Goal: Use online tool/utility

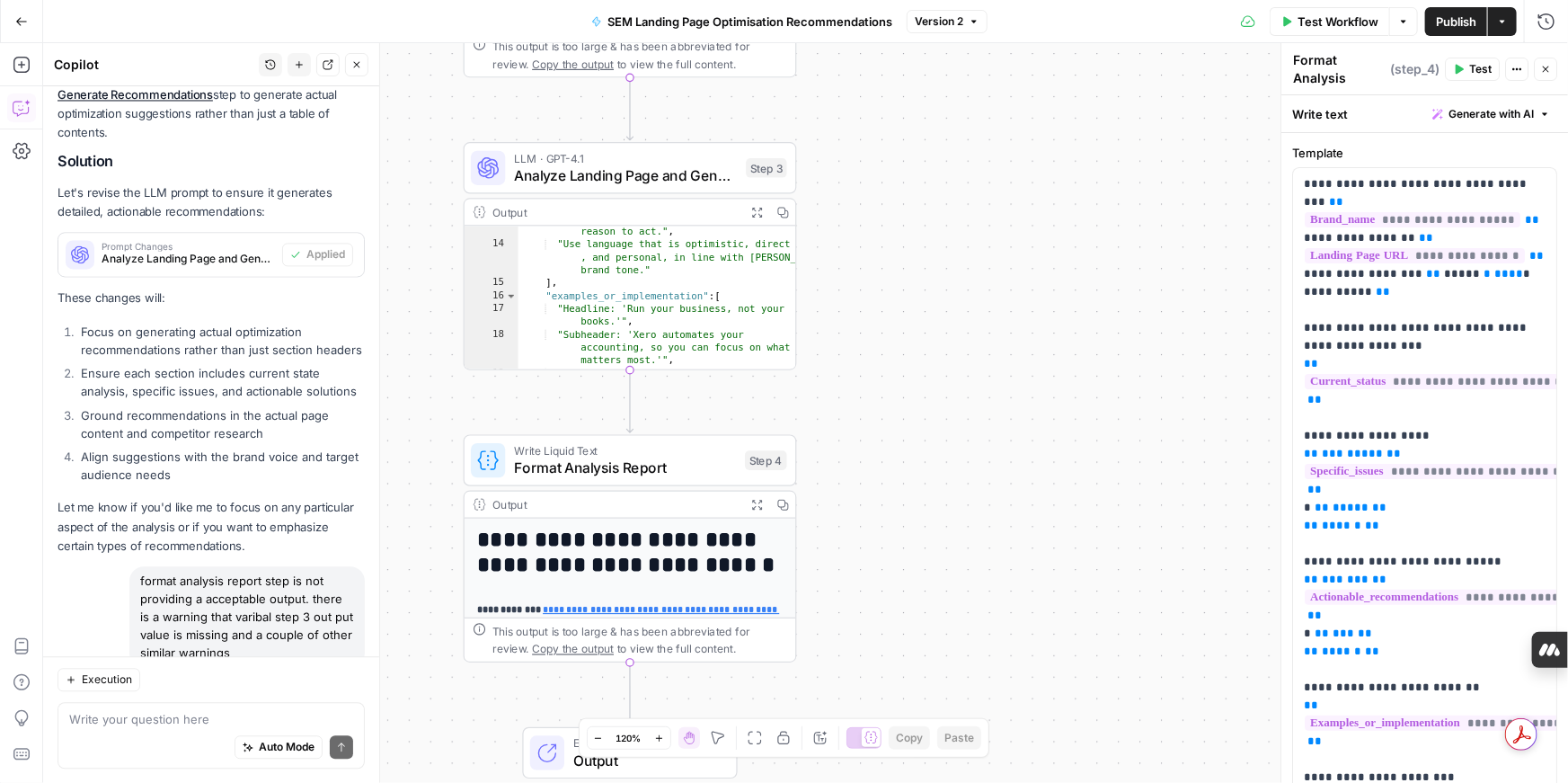
scroll to position [12856, 0]
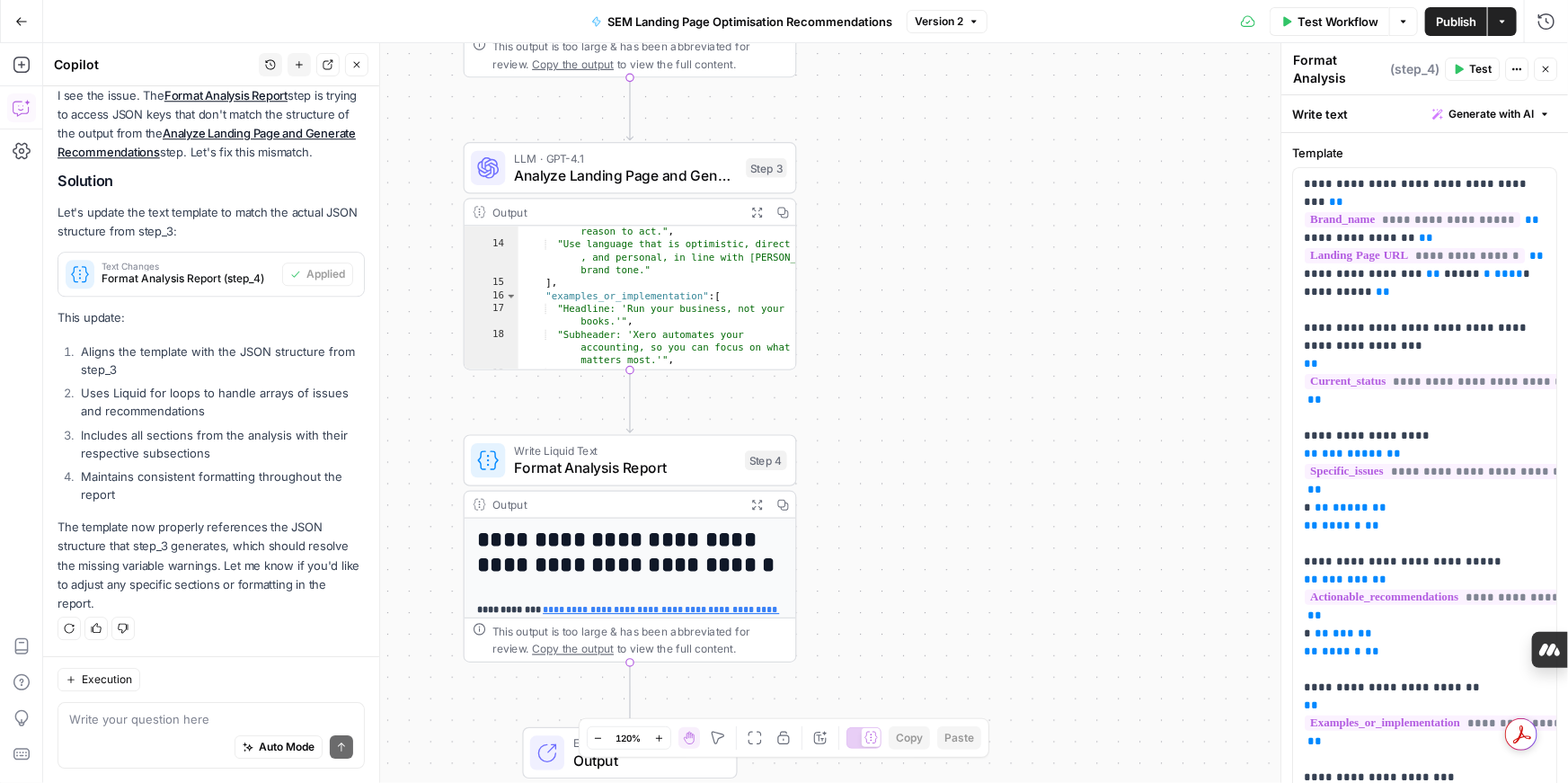
click at [1200, 24] on span "Publish" at bounding box center [1457, 22] width 41 height 18
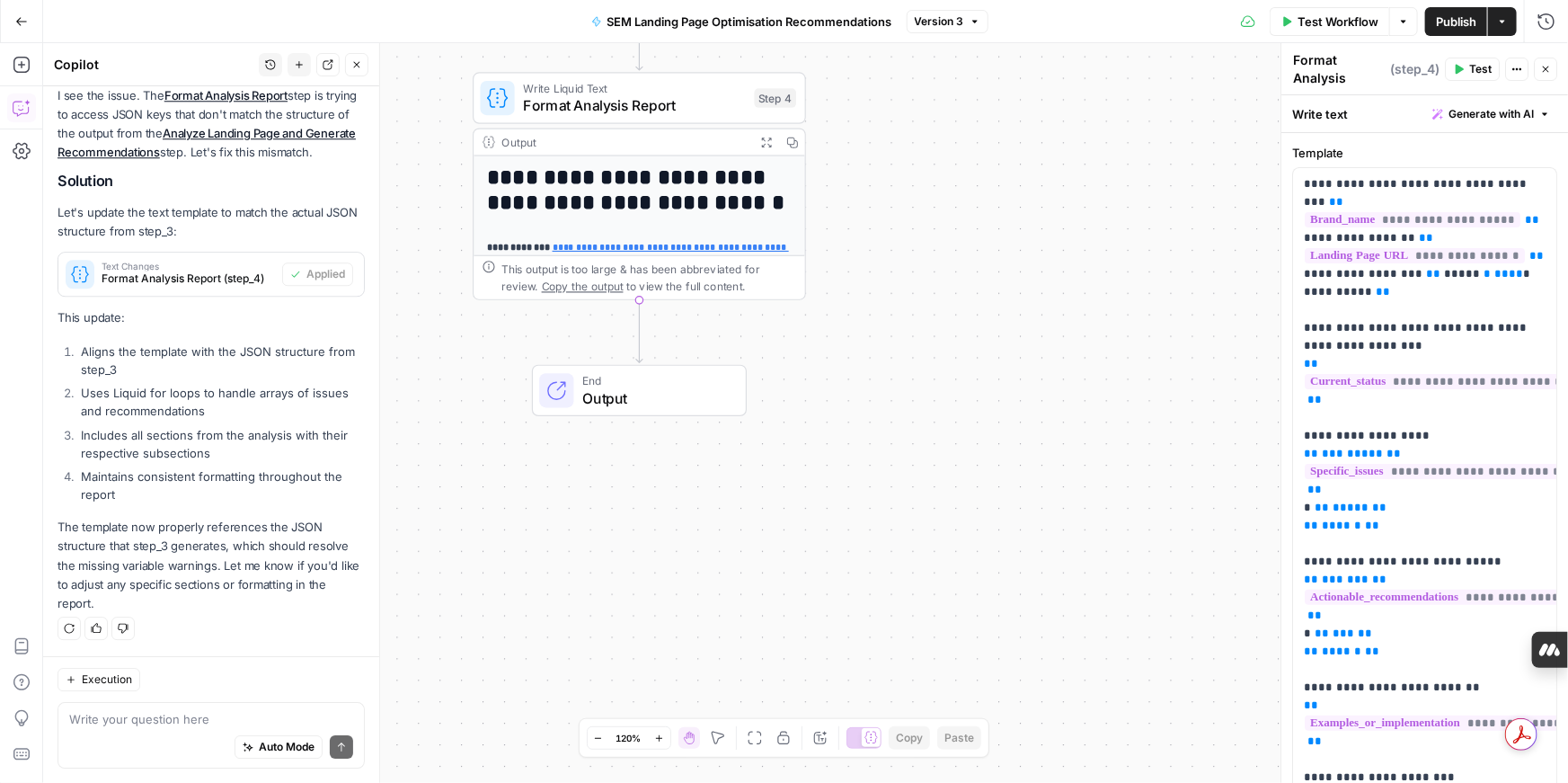
click at [560, 290] on span "Copy the output" at bounding box center [583, 285] width 82 height 13
click at [767, 144] on icon "button" at bounding box center [766, 142] width 12 height 12
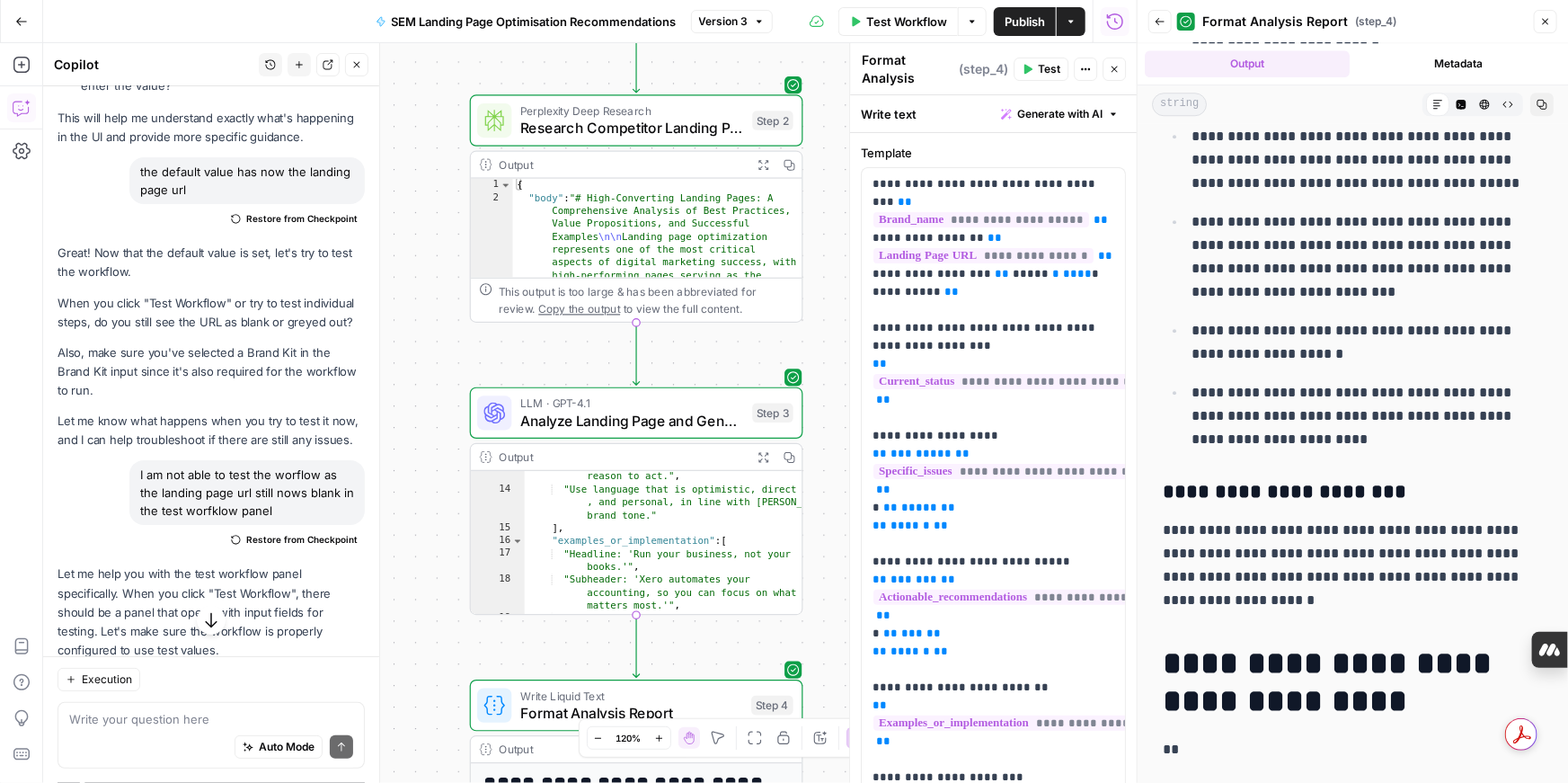
scroll to position [10198, 0]
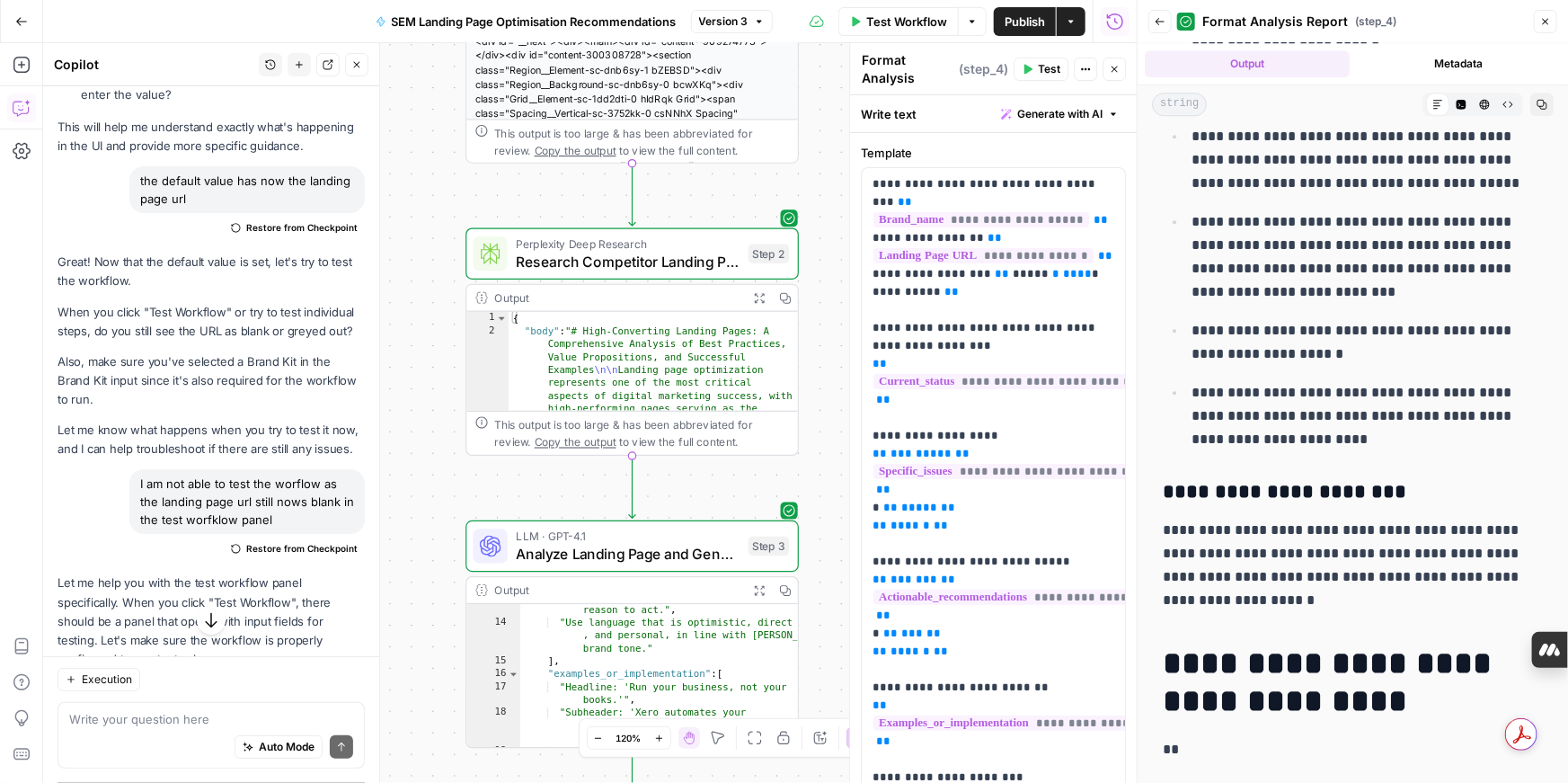
click at [1200, 24] on icon "button" at bounding box center [1546, 22] width 11 height 11
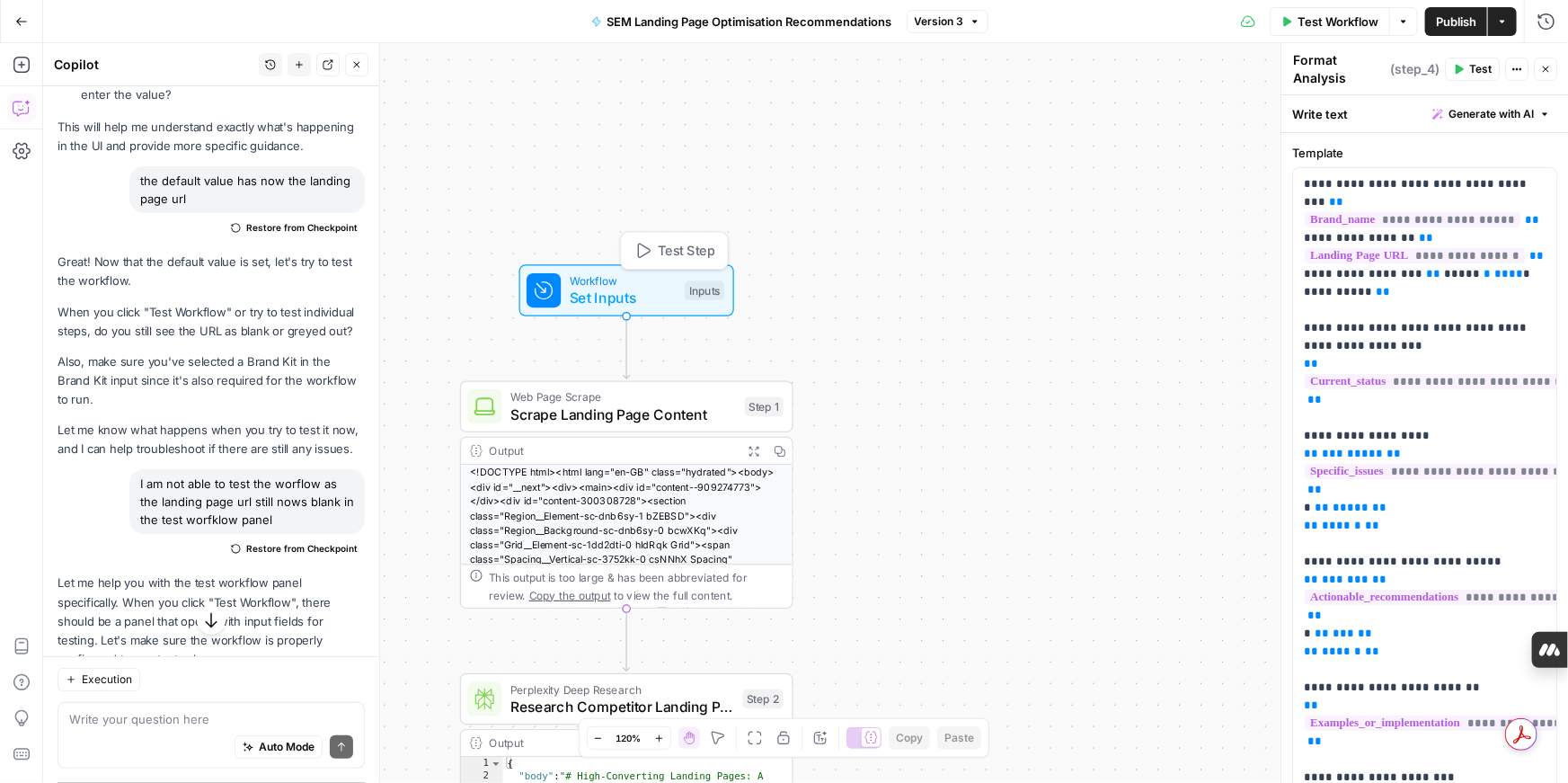
click at [648, 297] on span "Set Inputs" at bounding box center [623, 298] width 106 height 22
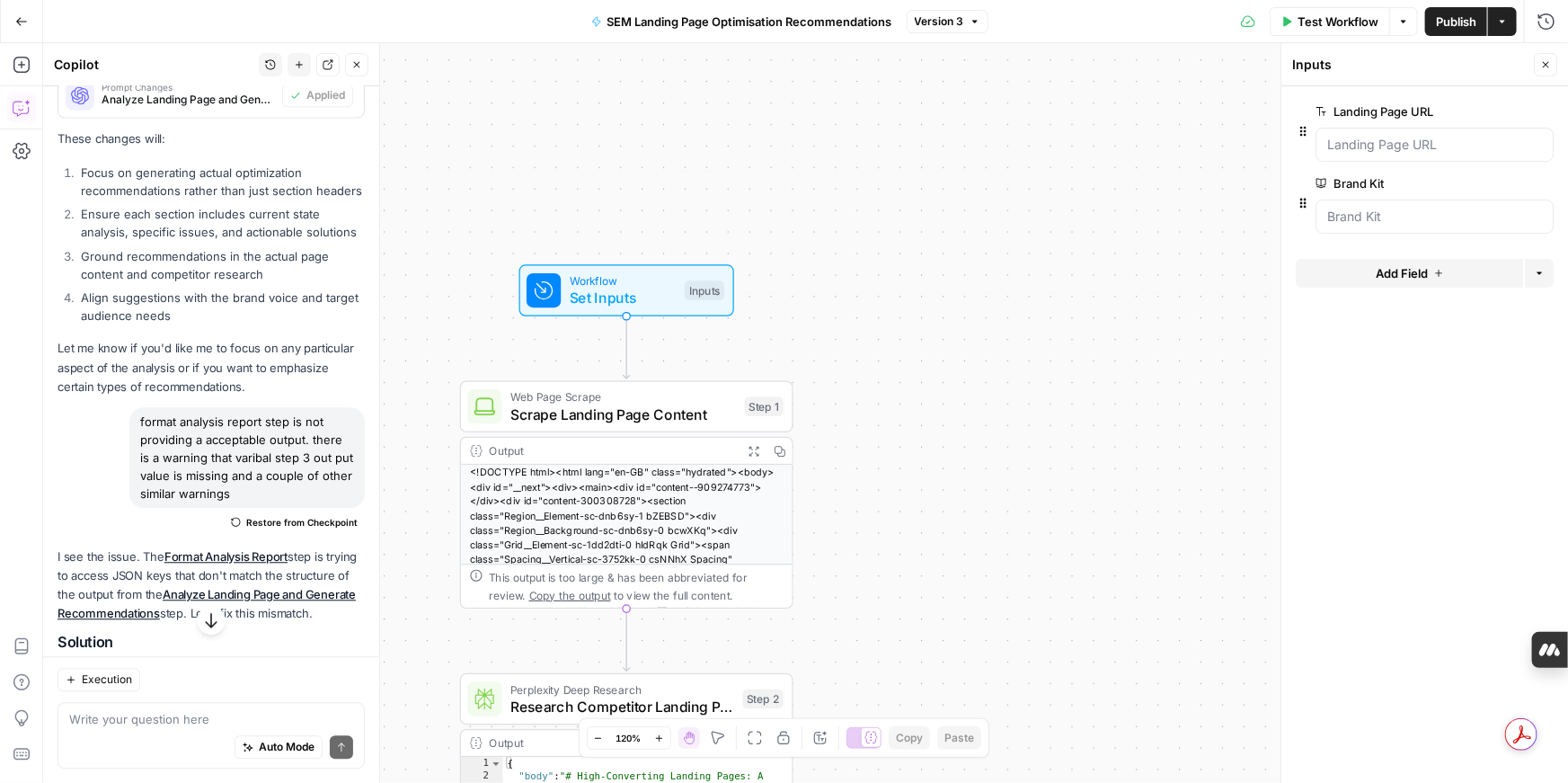
scroll to position [12856, 0]
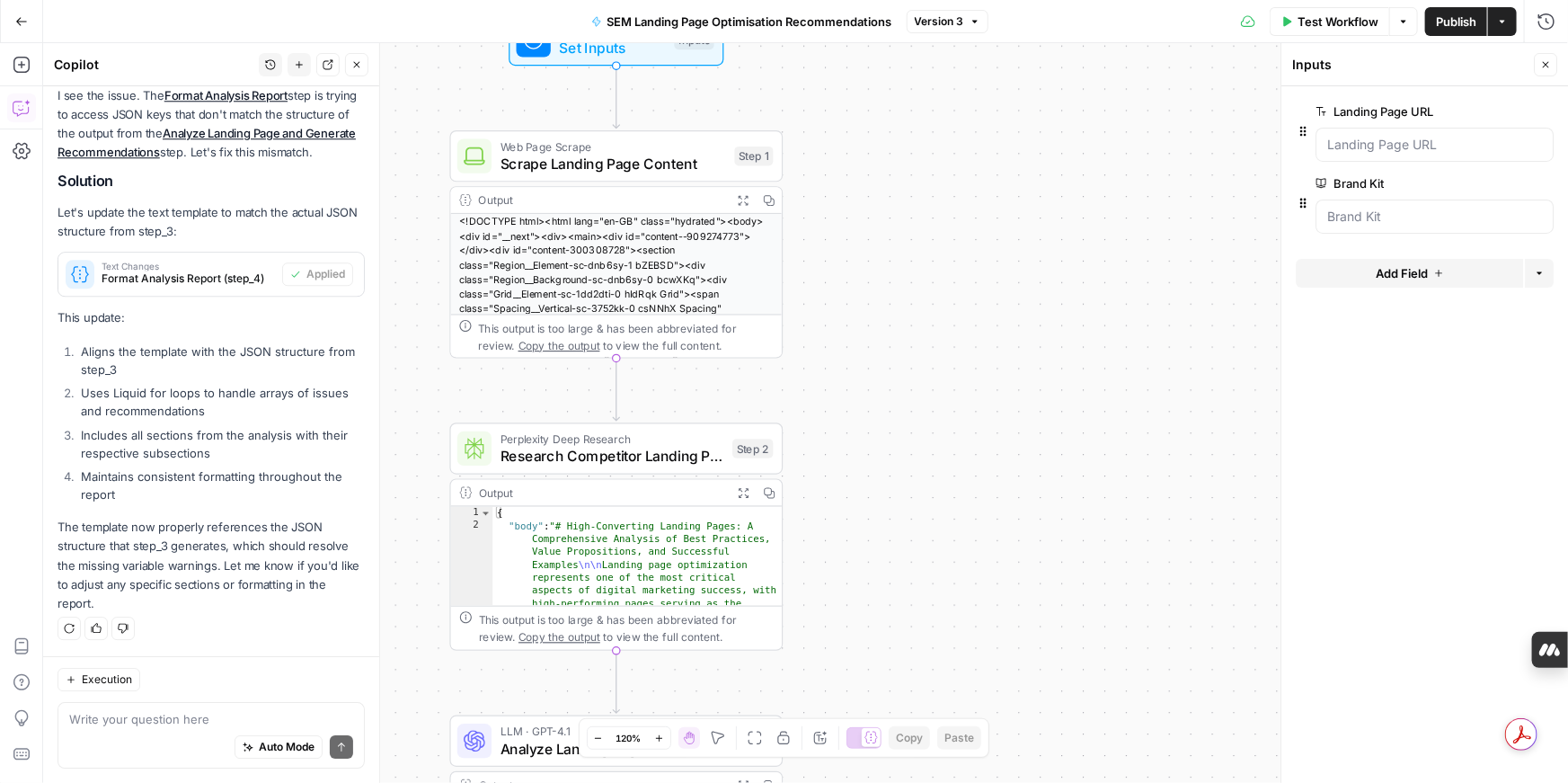
click at [190, 651] on div "Auto Mode Send" at bounding box center [210, 748] width 284 height 40
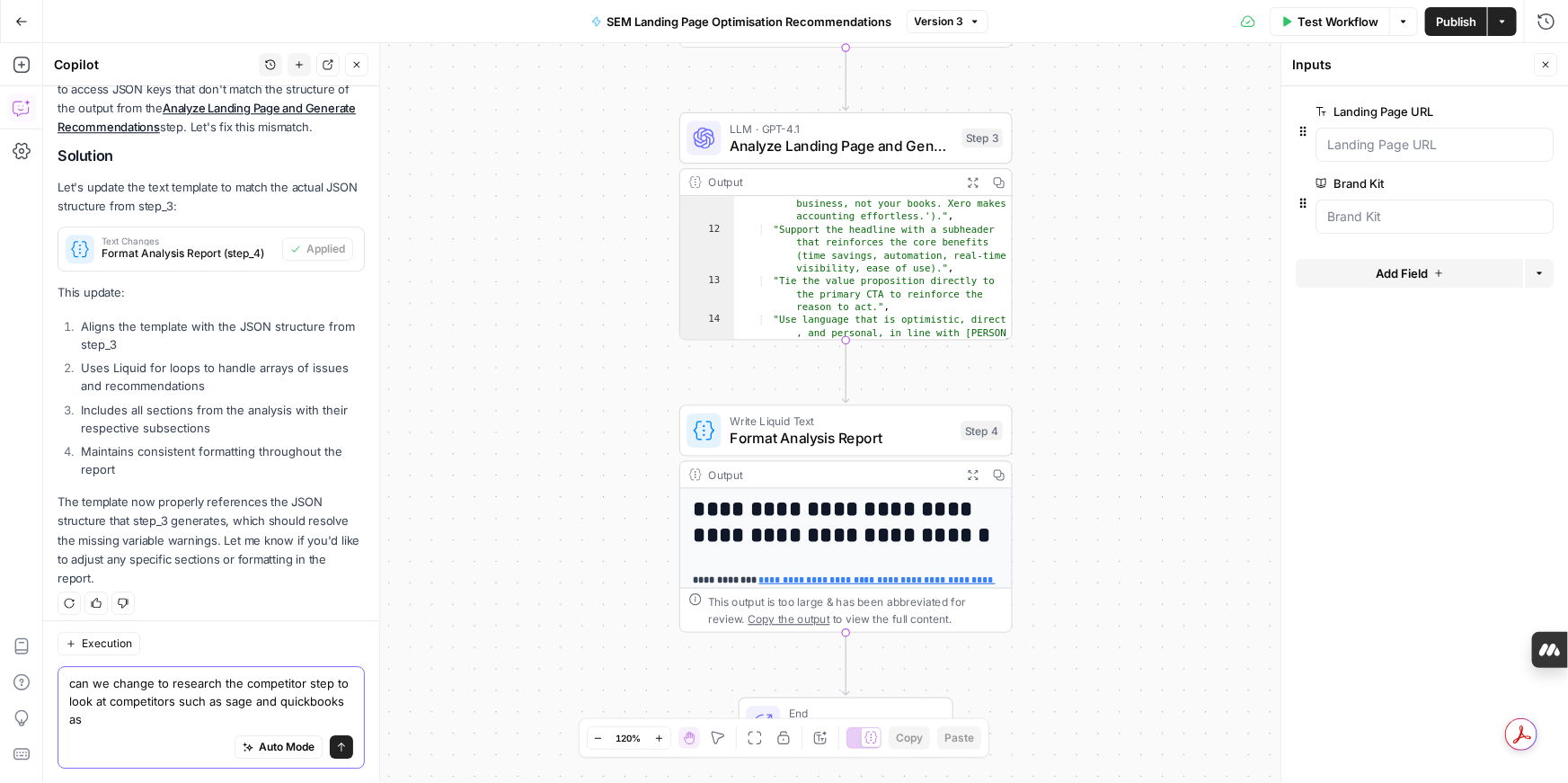
scroll to position [12892, 0]
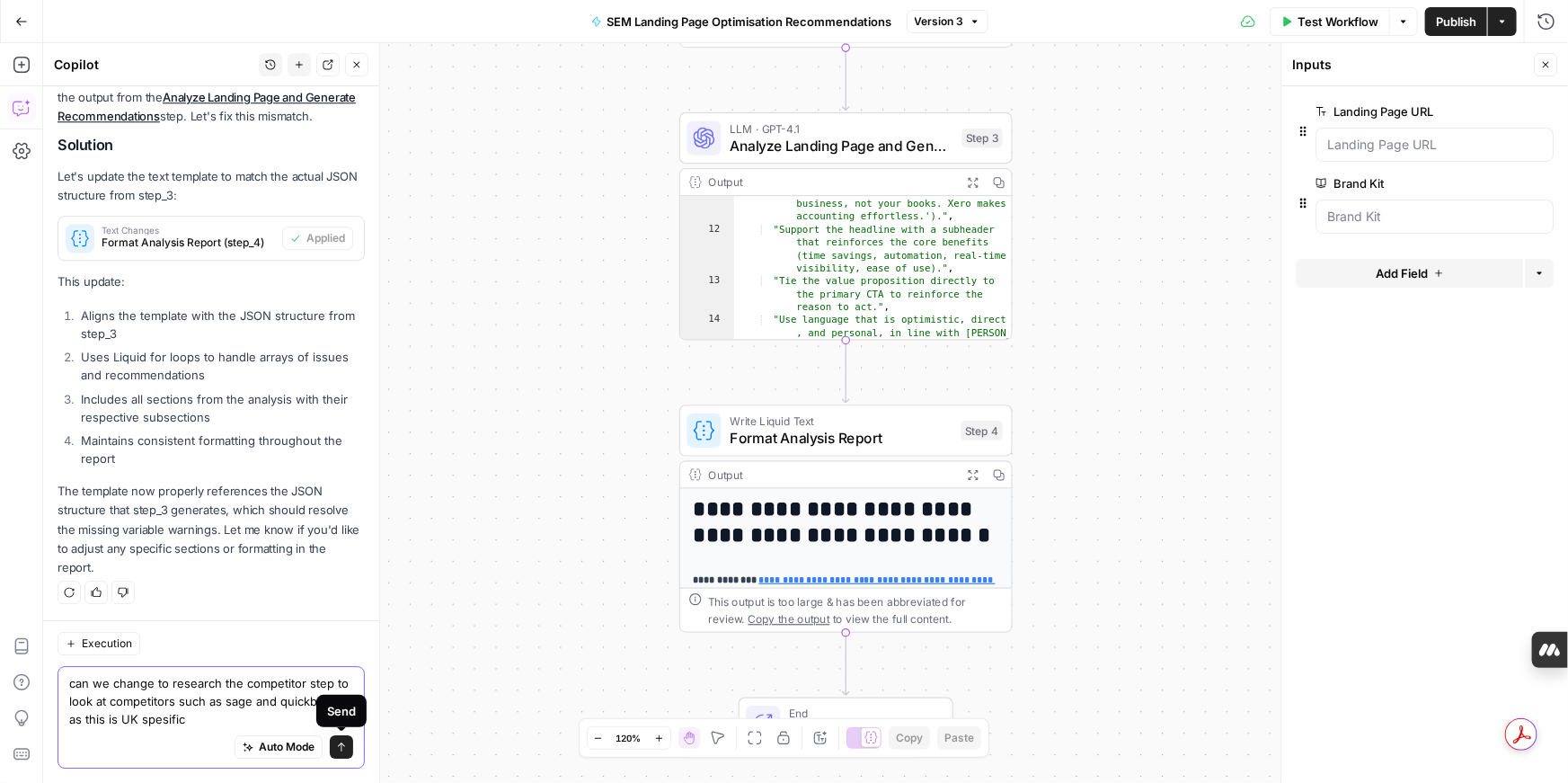
type textarea "can we change to research the competitor step to look at competitors such as sa…"
click at [344, 651] on icon "submit" at bounding box center [342, 747] width 11 height 11
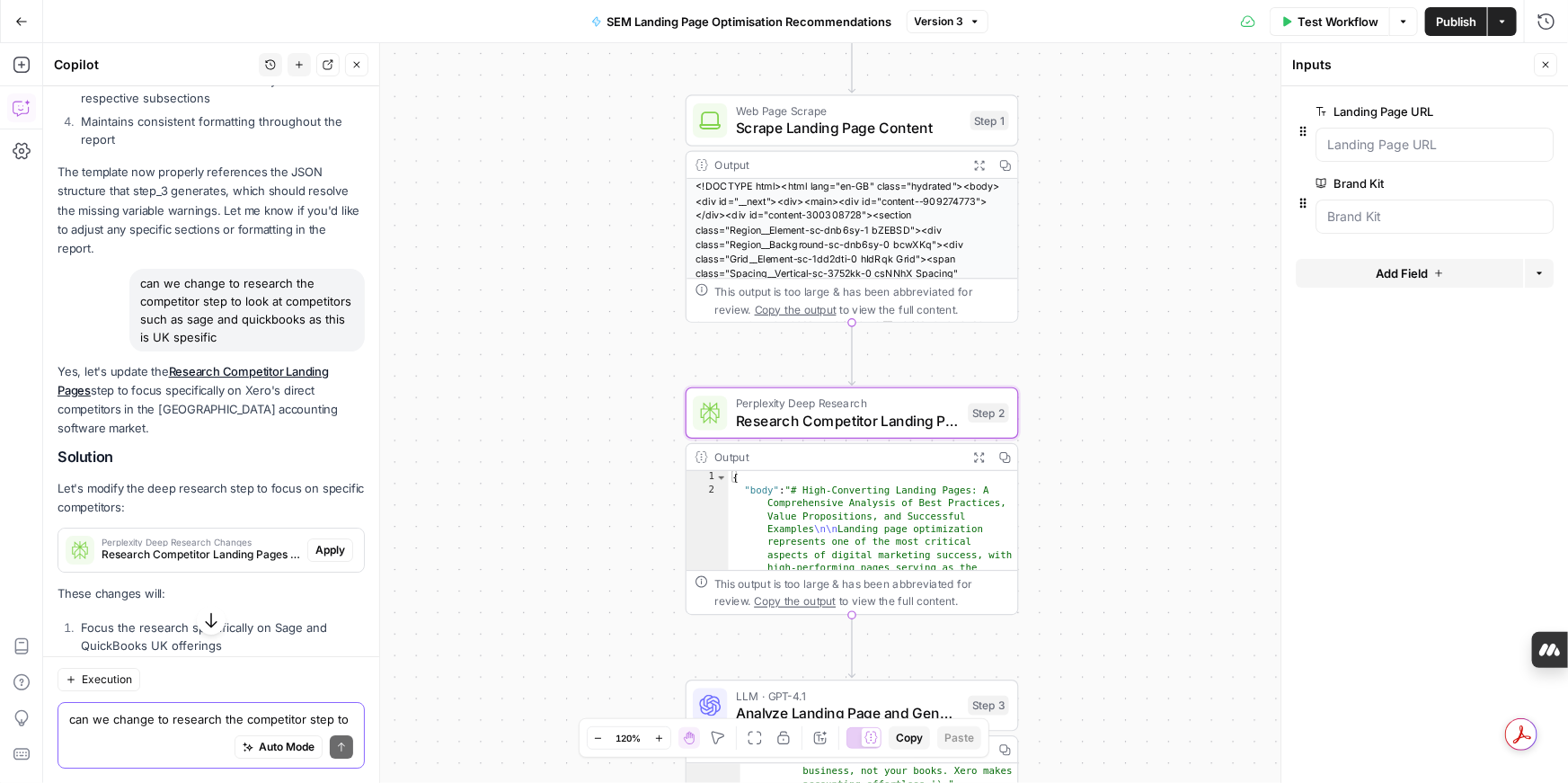
scroll to position [13212, 0]
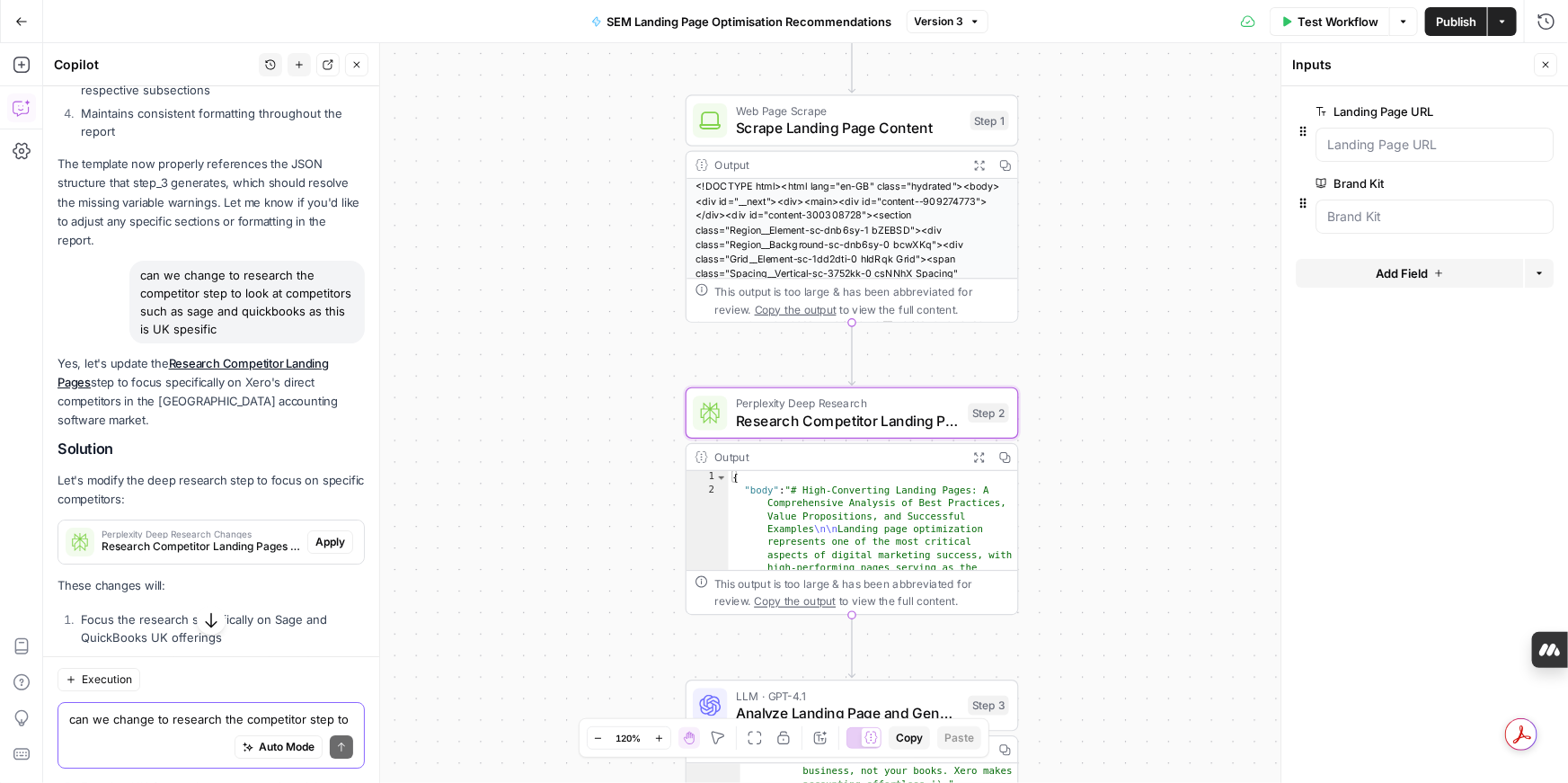
click at [335, 534] on span "Apply" at bounding box center [330, 542] width 30 height 16
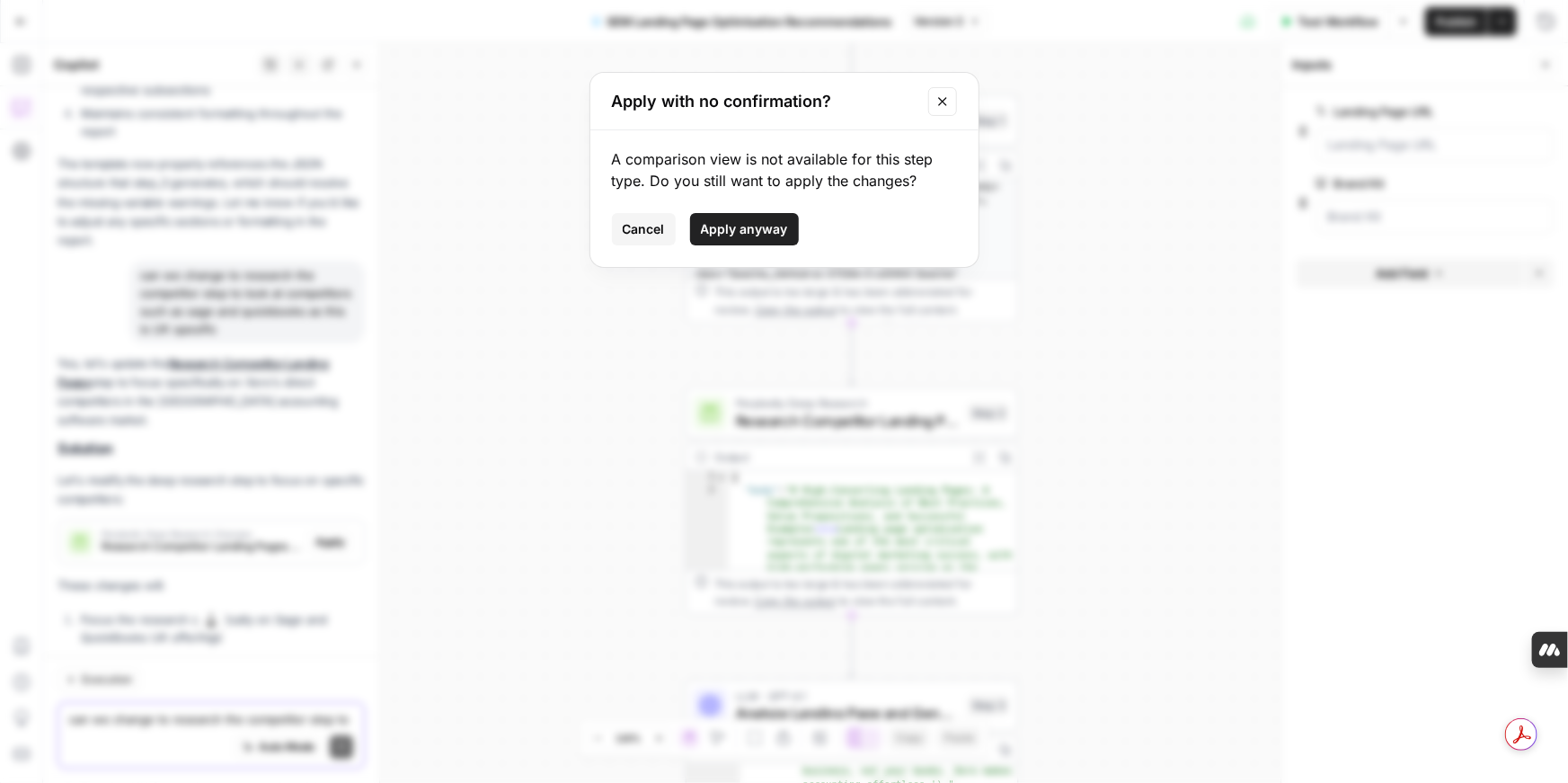
click at [746, 238] on button "Apply anyway" at bounding box center [745, 229] width 109 height 33
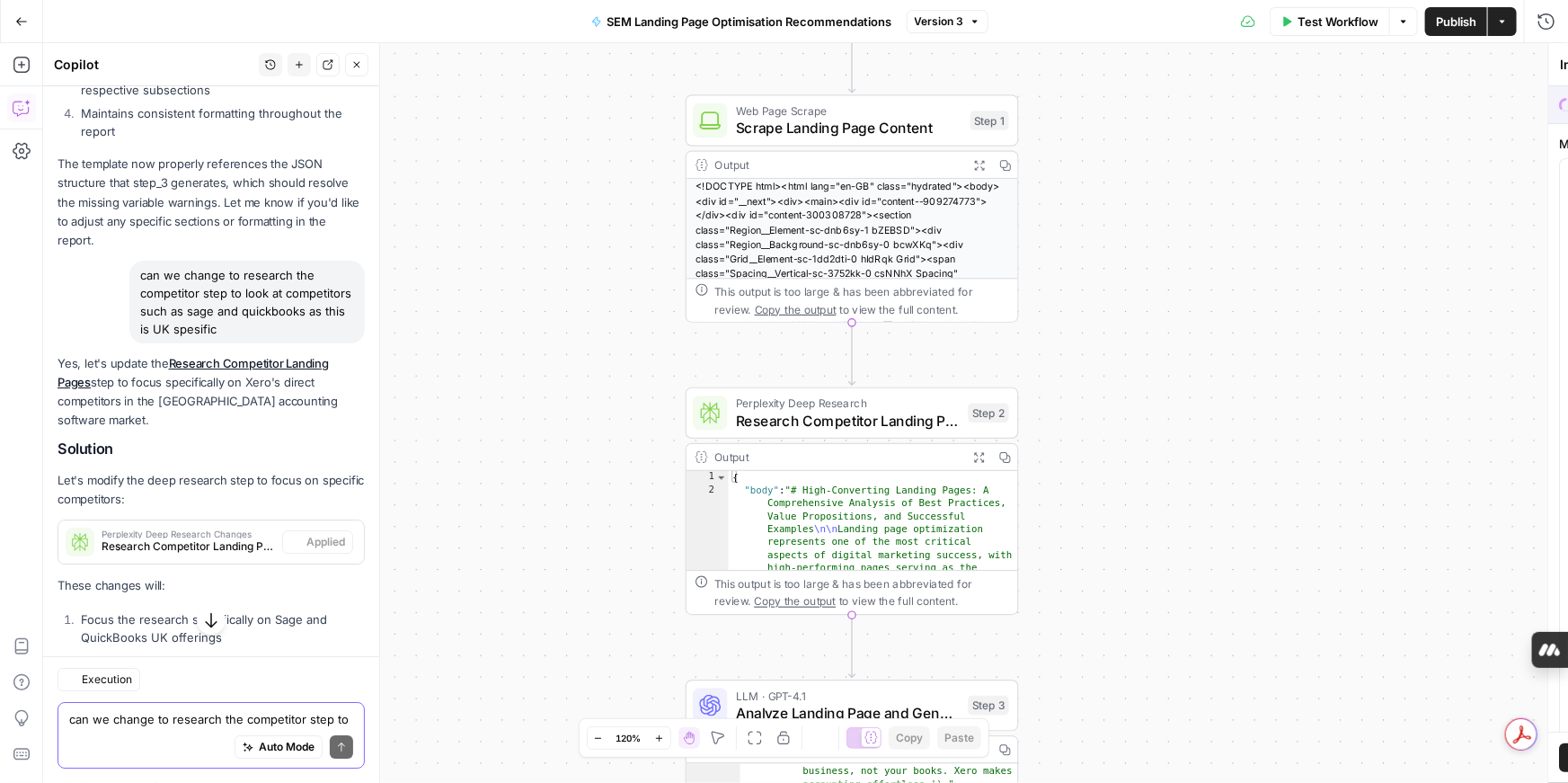
type textarea "Research Competitor Landing Pages"
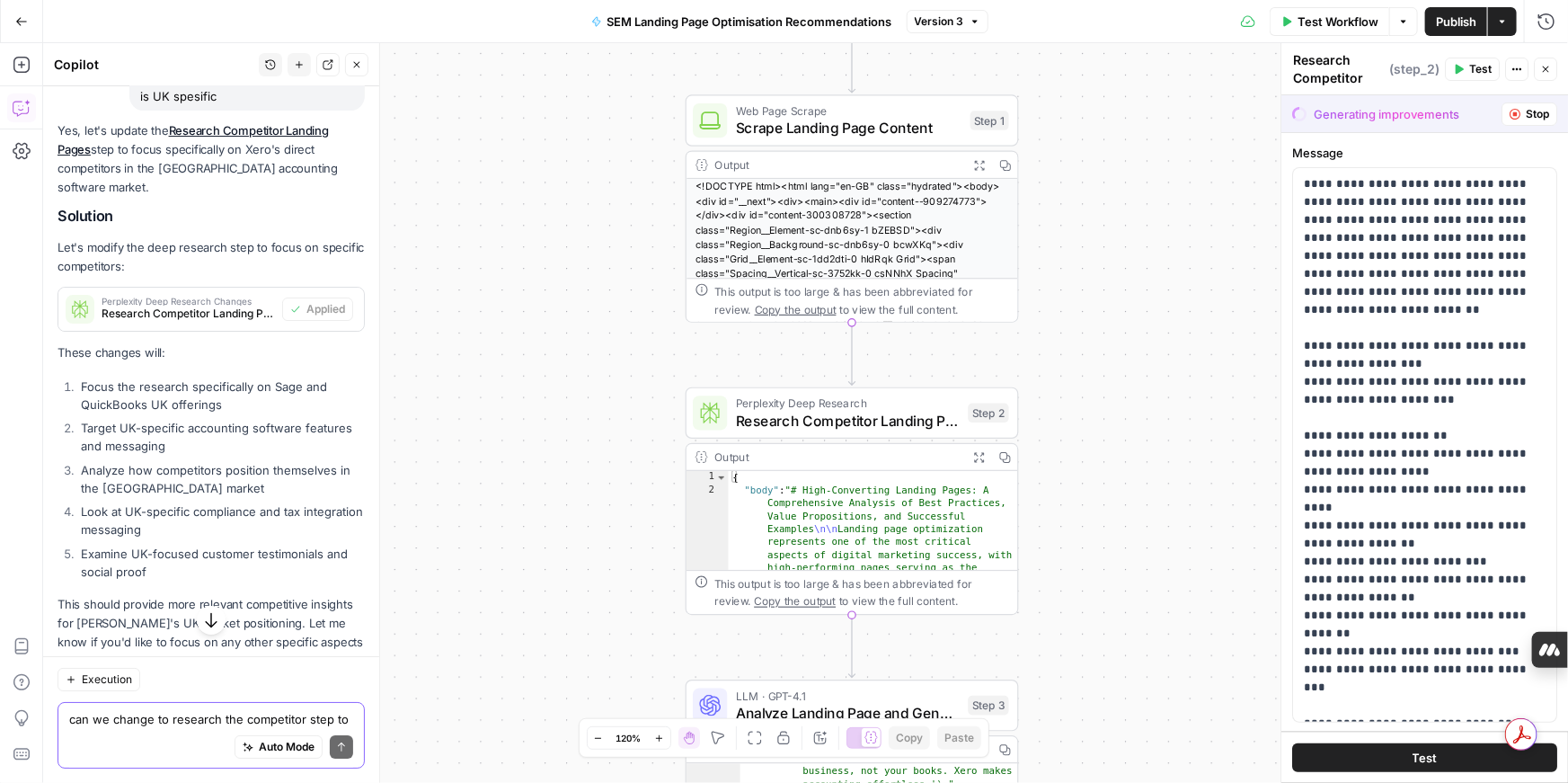
scroll to position [13509, 0]
